Goal: Transaction & Acquisition: Purchase product/service

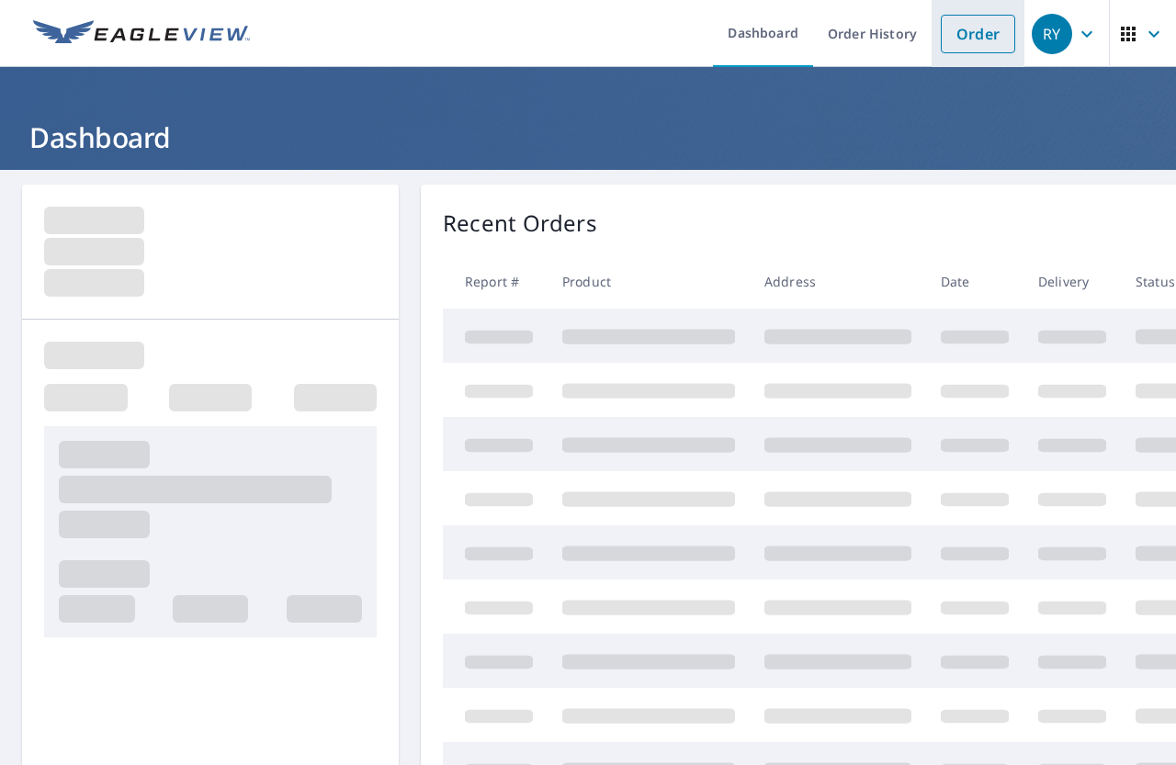
click at [940, 32] on link "Order" at bounding box center [977, 34] width 74 height 39
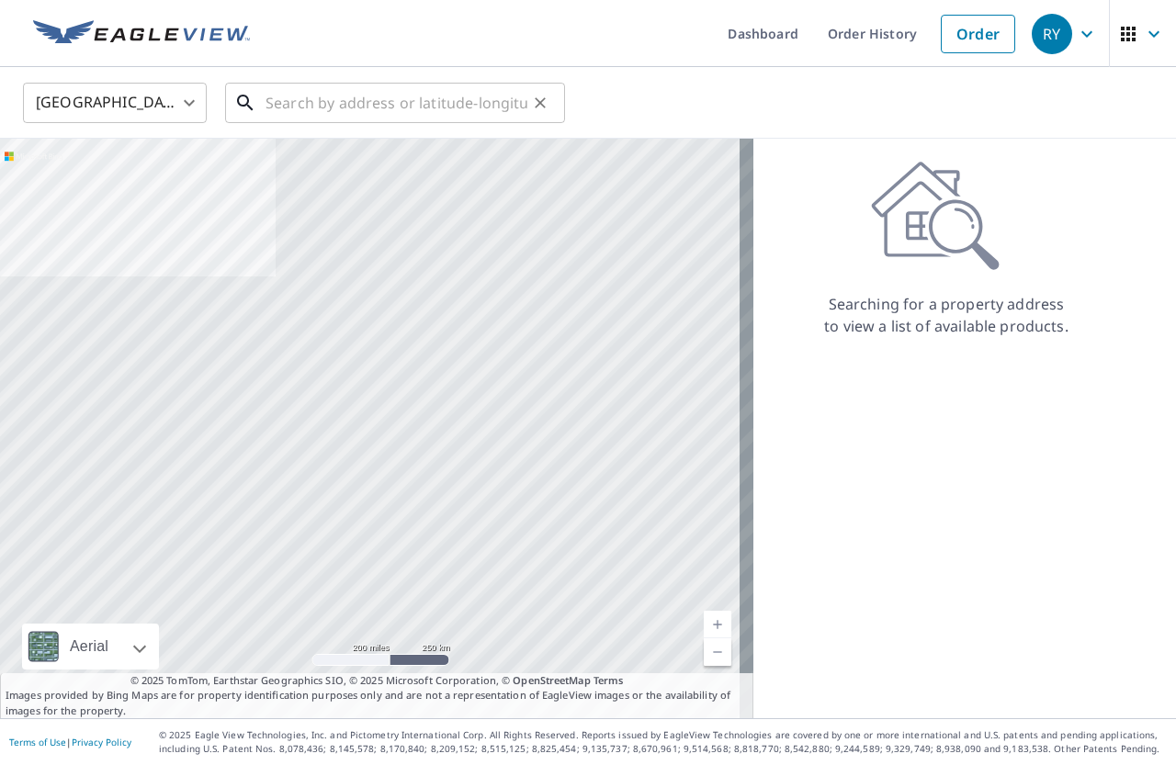
click at [314, 110] on input "text" at bounding box center [396, 102] width 262 height 51
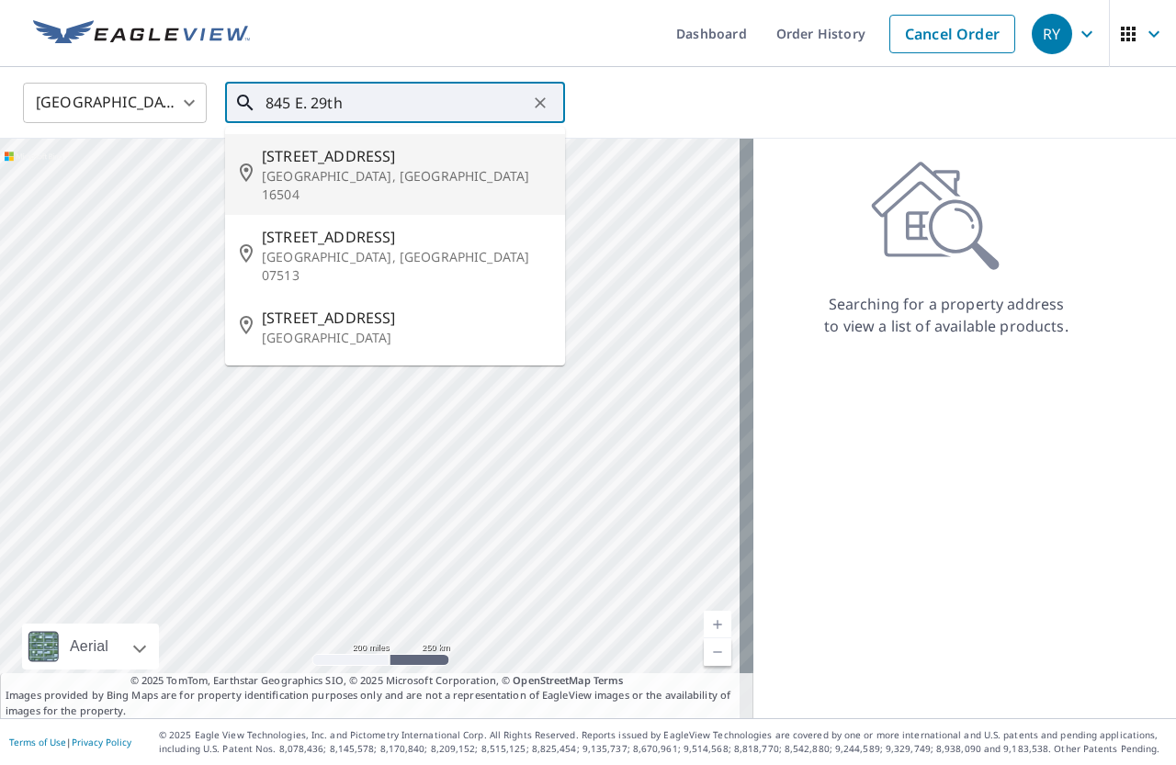
click at [319, 174] on p "[GEOGRAPHIC_DATA], [GEOGRAPHIC_DATA] 16504" at bounding box center [406, 185] width 288 height 37
type input "[STREET_ADDRESS]"
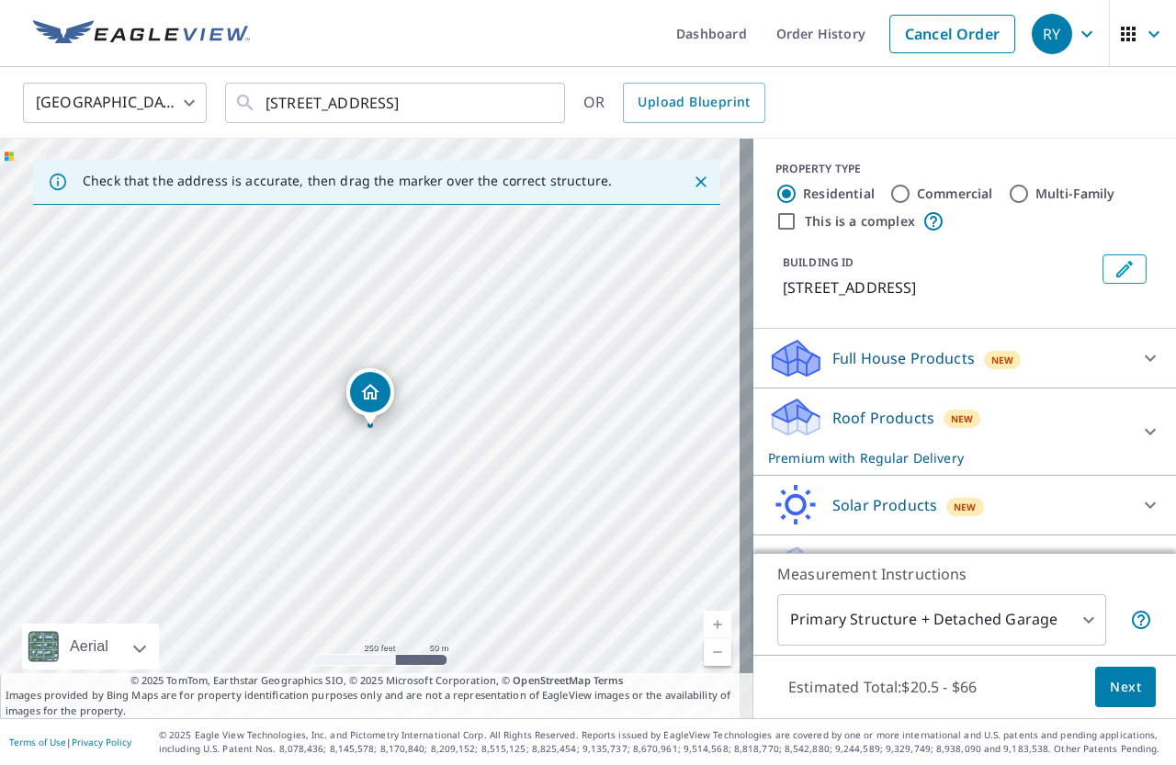
click at [884, 420] on p "Roof Products" at bounding box center [883, 418] width 102 height 22
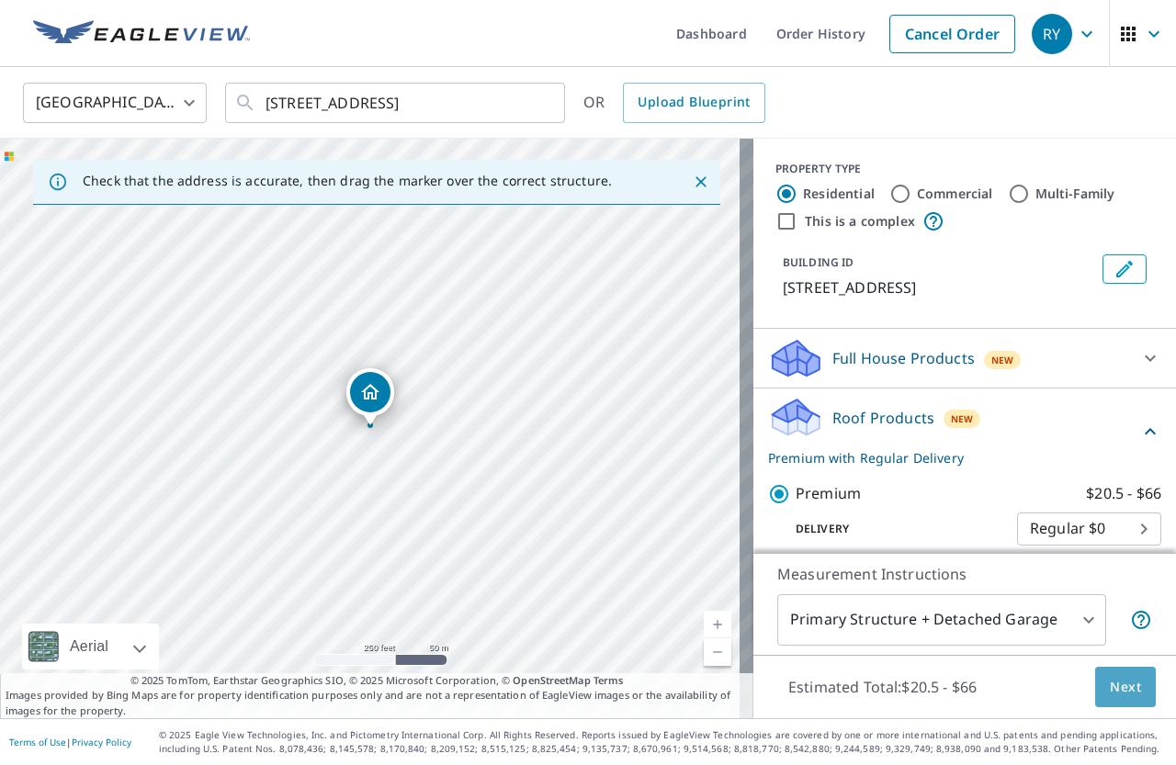
click at [1109, 685] on span "Next" at bounding box center [1124, 687] width 31 height 23
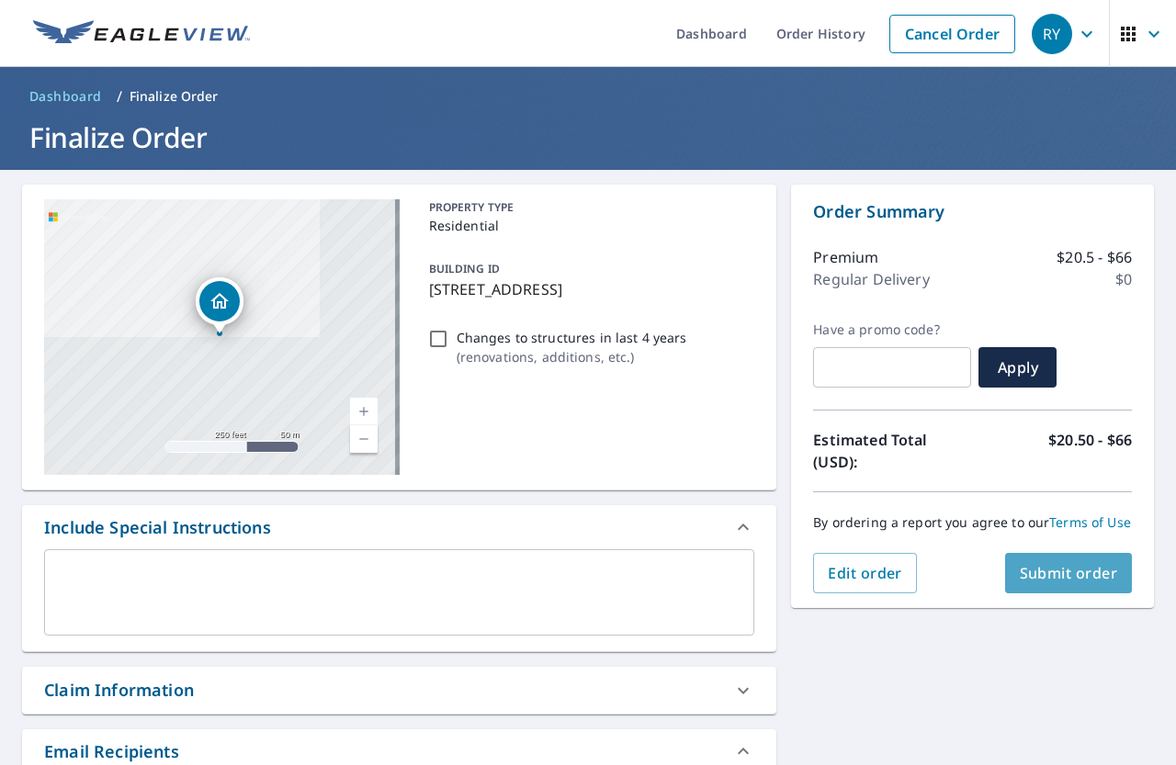
click at [1070, 583] on span "Submit order" at bounding box center [1068, 573] width 98 height 20
checkbox input "true"
